Goal: Check status: Check status

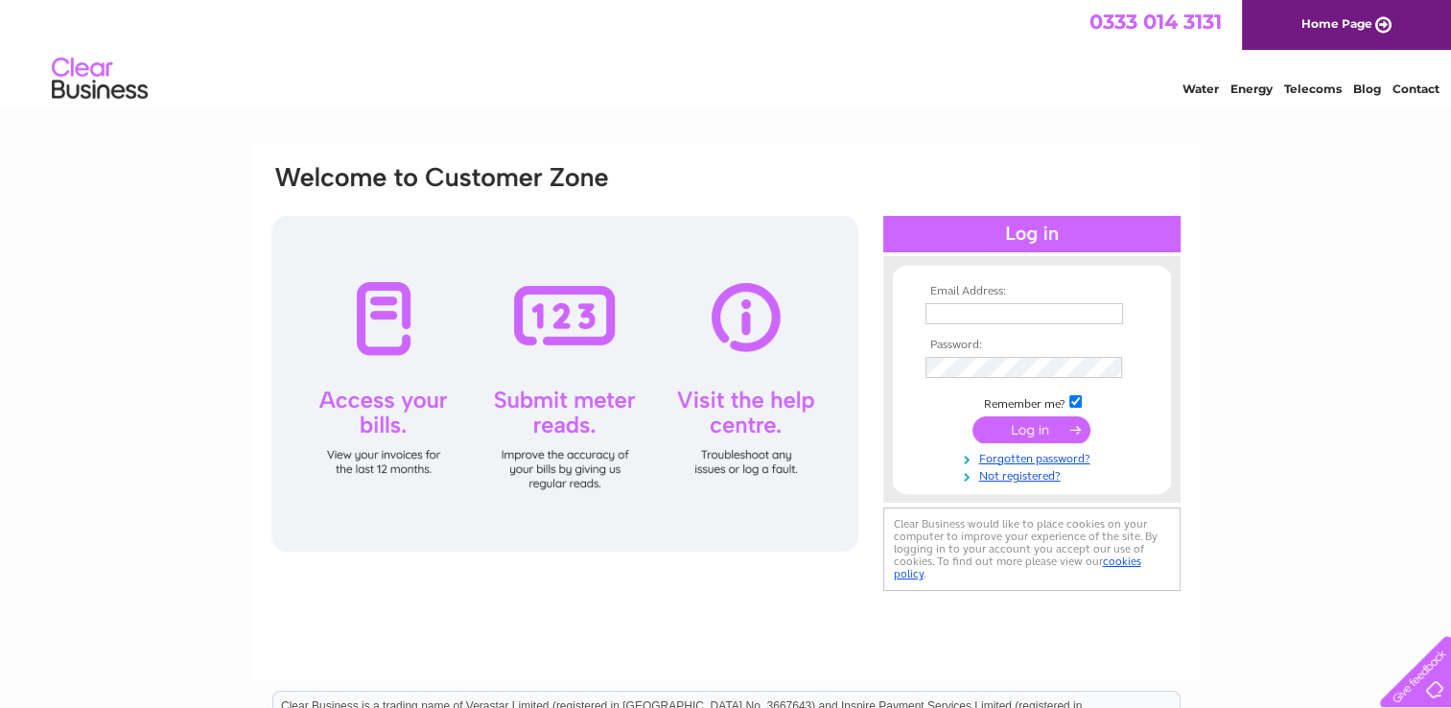
type input "[EMAIL_ADDRESS][DOMAIN_NAME]"
click at [1031, 431] on input "submit" at bounding box center [1031, 429] width 118 height 27
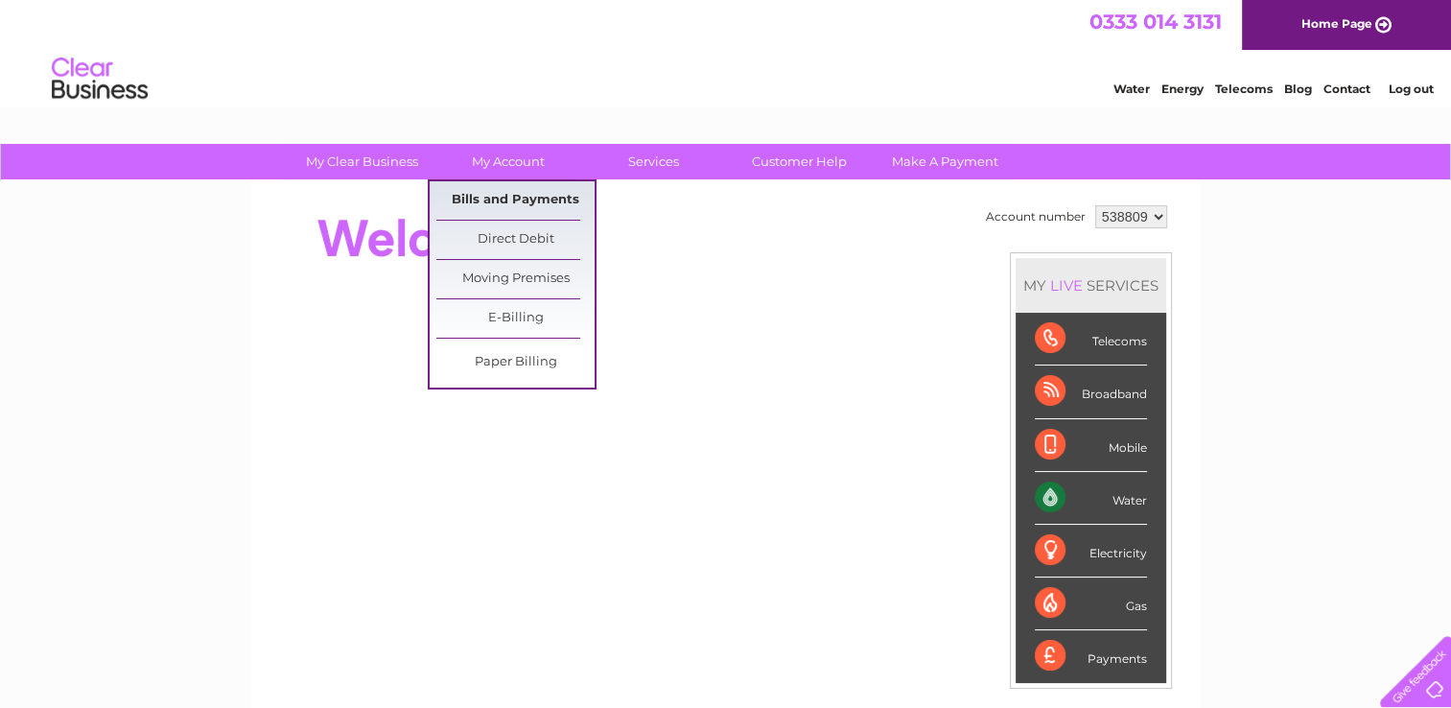
click at [513, 198] on link "Bills and Payments" at bounding box center [515, 200] width 158 height 38
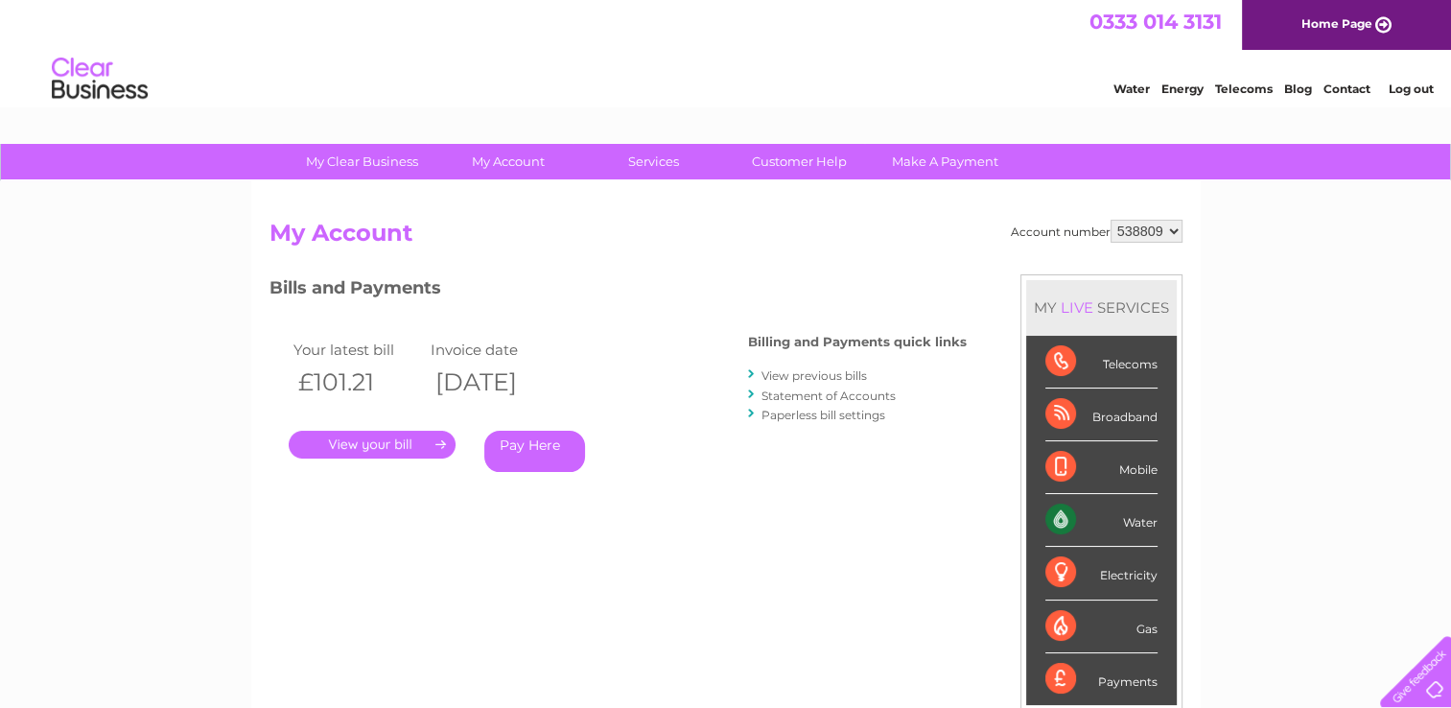
click at [383, 443] on link "." at bounding box center [372, 444] width 167 height 28
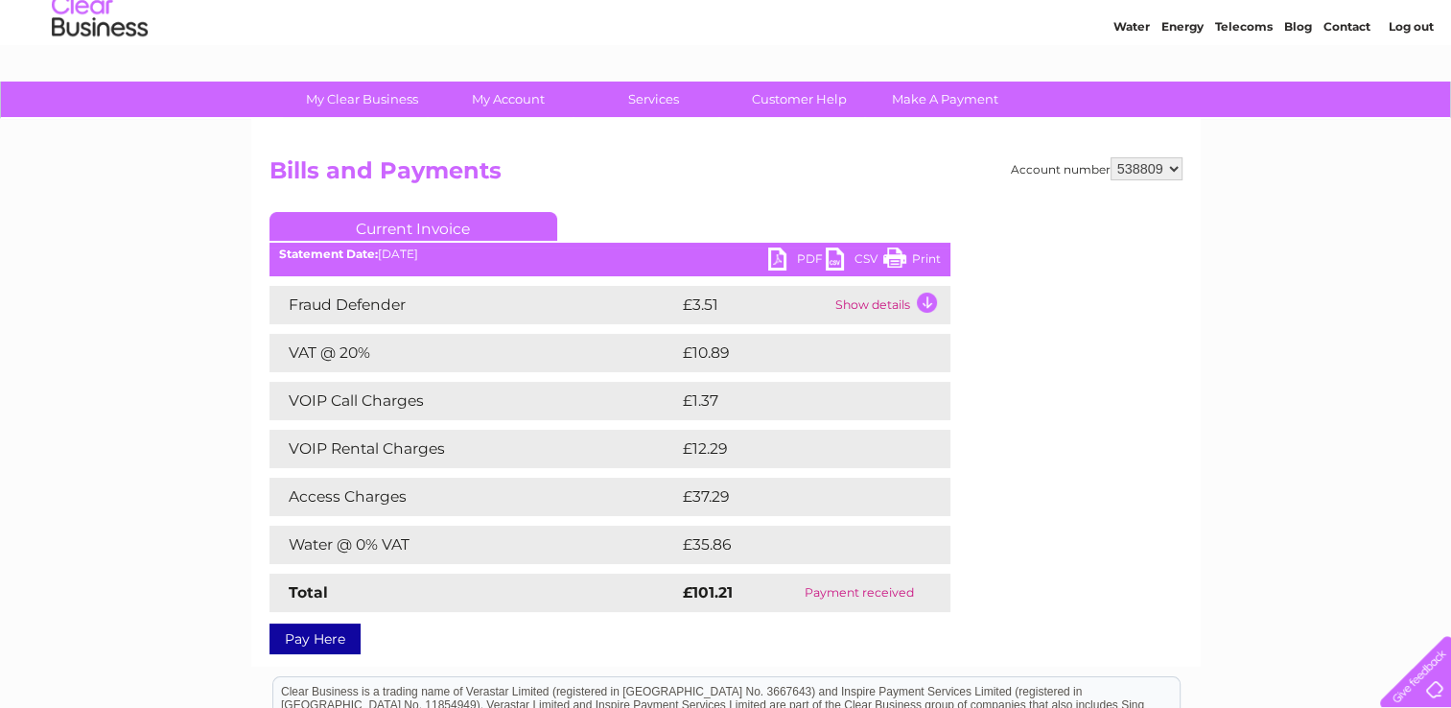
scroll to position [96, 0]
